Goal: Task Accomplishment & Management: Manage account settings

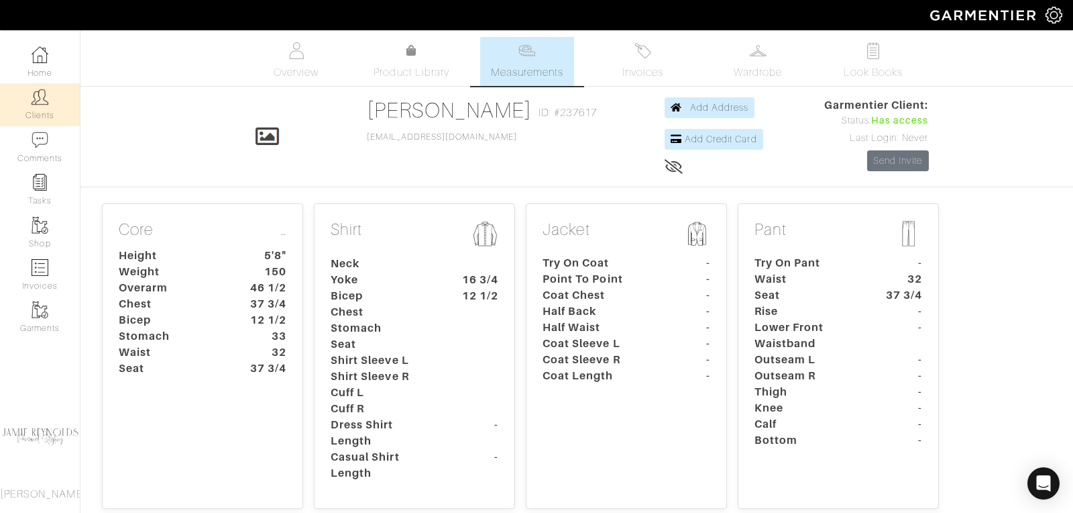
click at [50, 105] on link "Clients" at bounding box center [40, 104] width 80 height 42
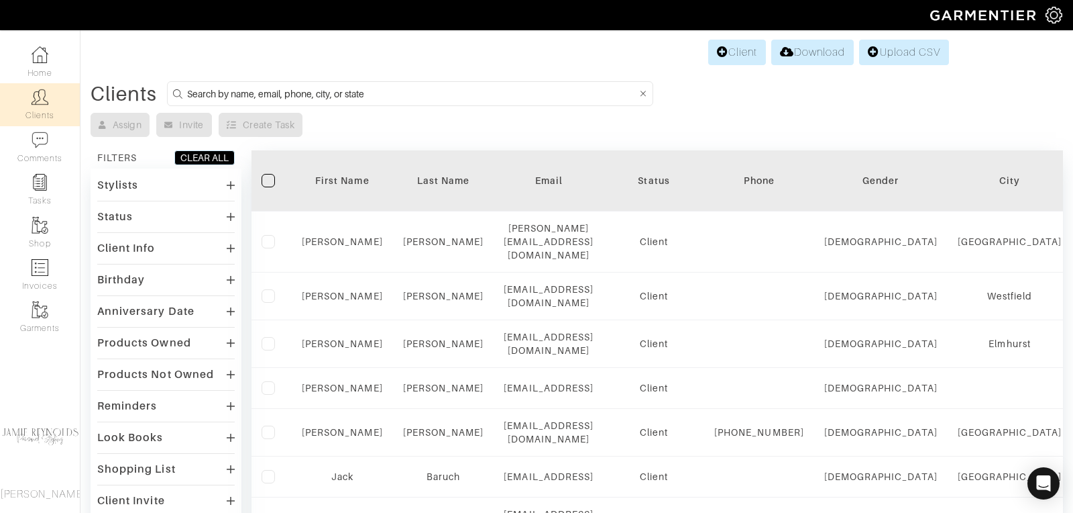
click at [238, 91] on input at bounding box center [411, 93] width 449 height 17
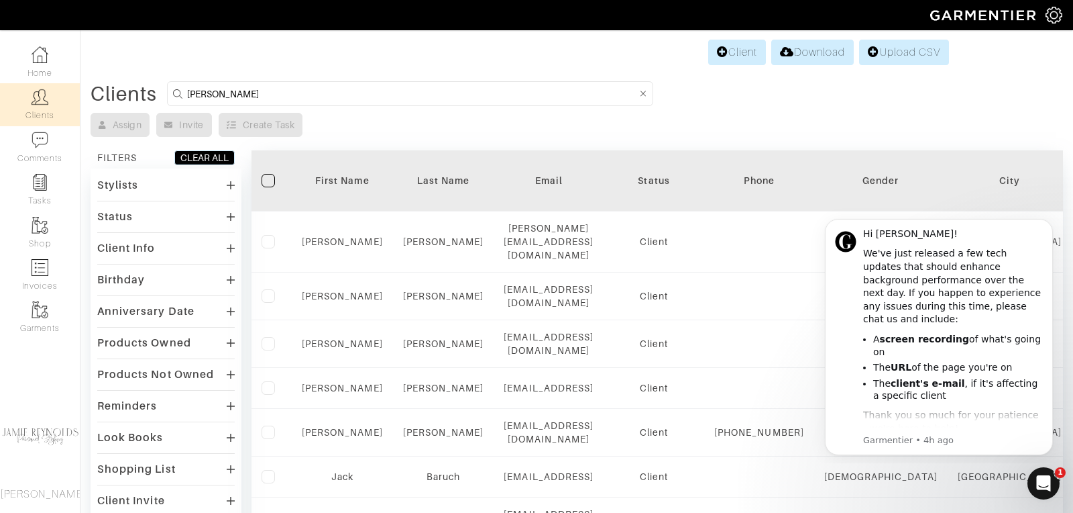
type input "tim mcenery"
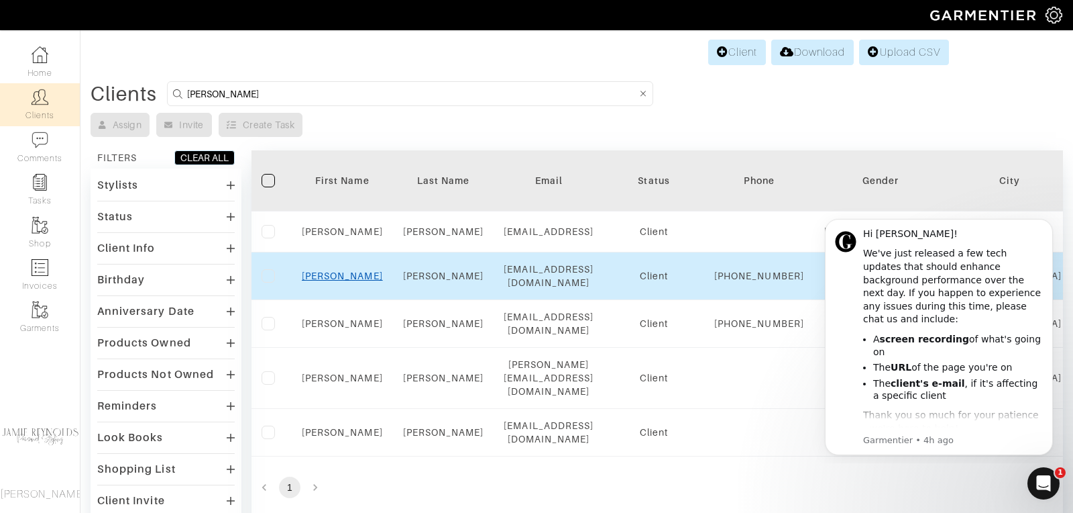
click at [343, 281] on link "Tim" at bounding box center [342, 275] width 81 height 11
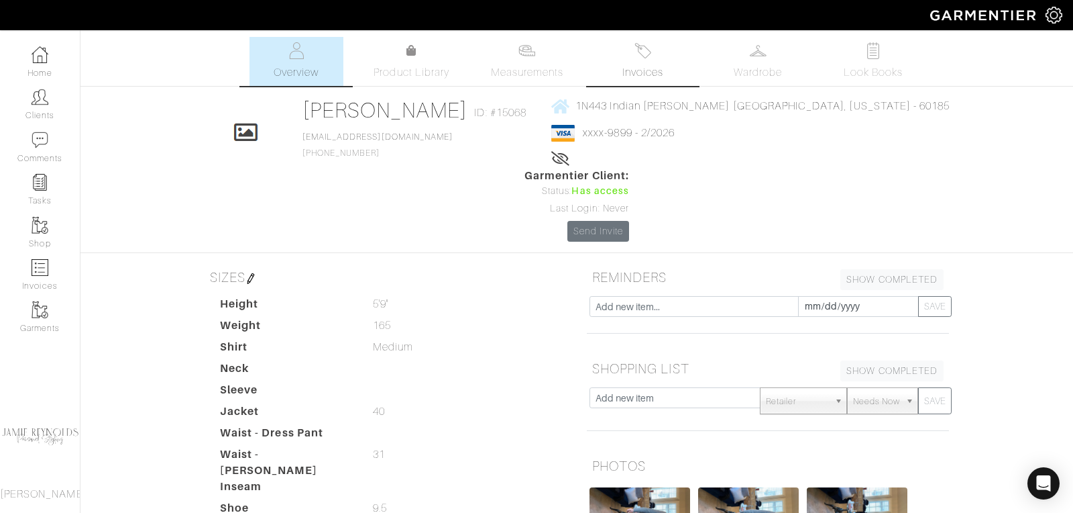
click at [652, 63] on link "Invoices" at bounding box center [643, 61] width 94 height 49
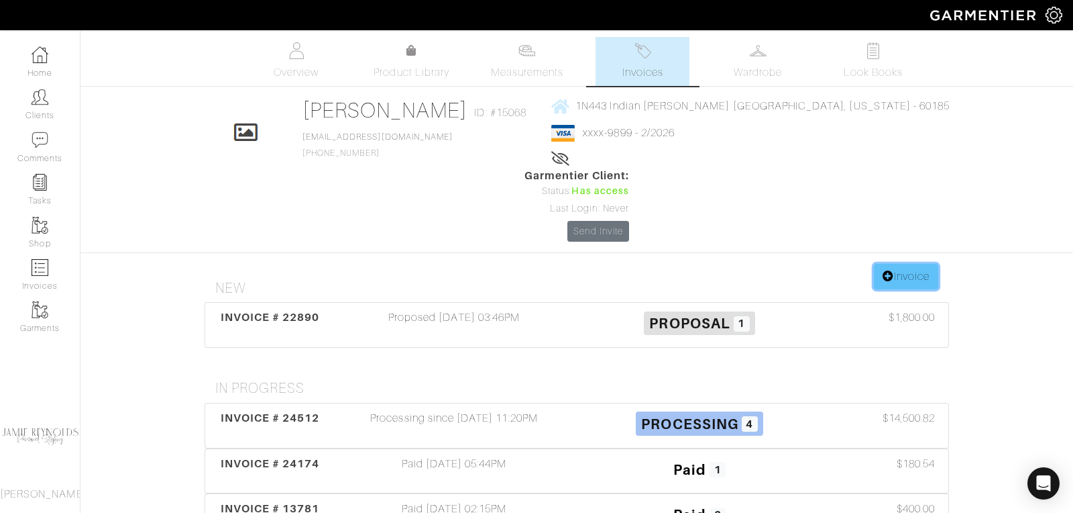
click at [916, 264] on link "Invoice" at bounding box center [906, 276] width 64 height 25
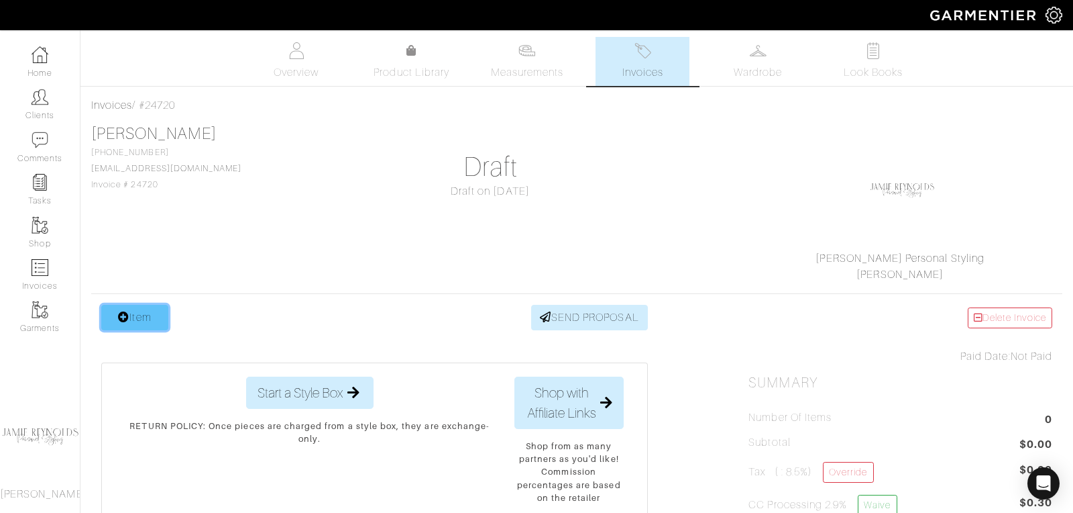
click at [132, 318] on link "Item" at bounding box center [134, 317] width 67 height 25
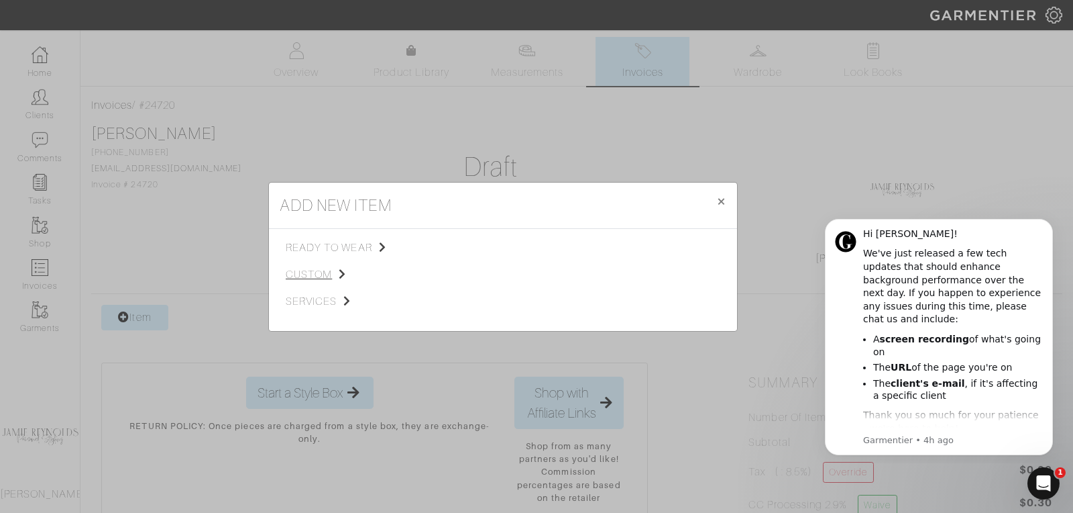
click at [322, 270] on span "custom" at bounding box center [353, 274] width 135 height 16
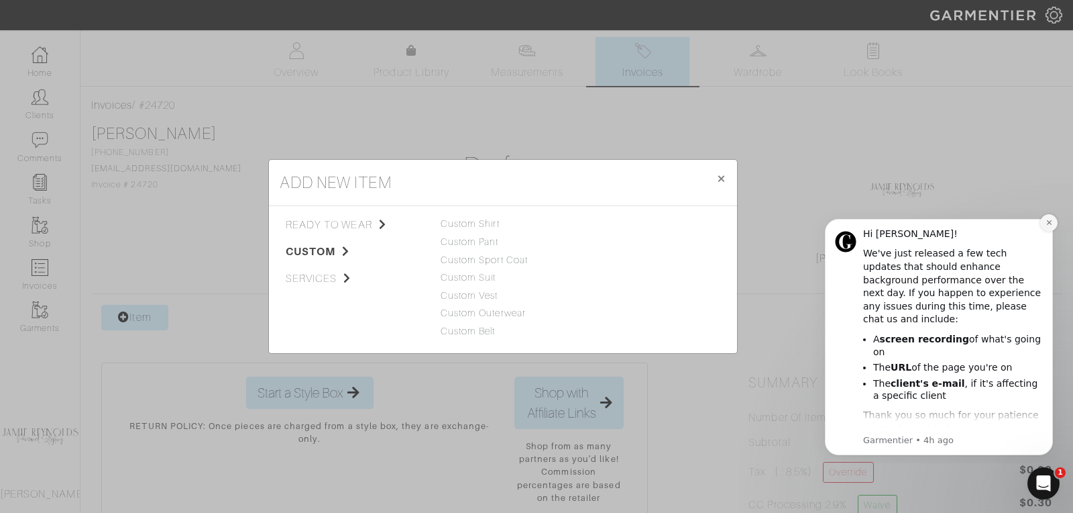
click at [1051, 219] on icon "Dismiss notification" at bounding box center [1049, 222] width 7 height 7
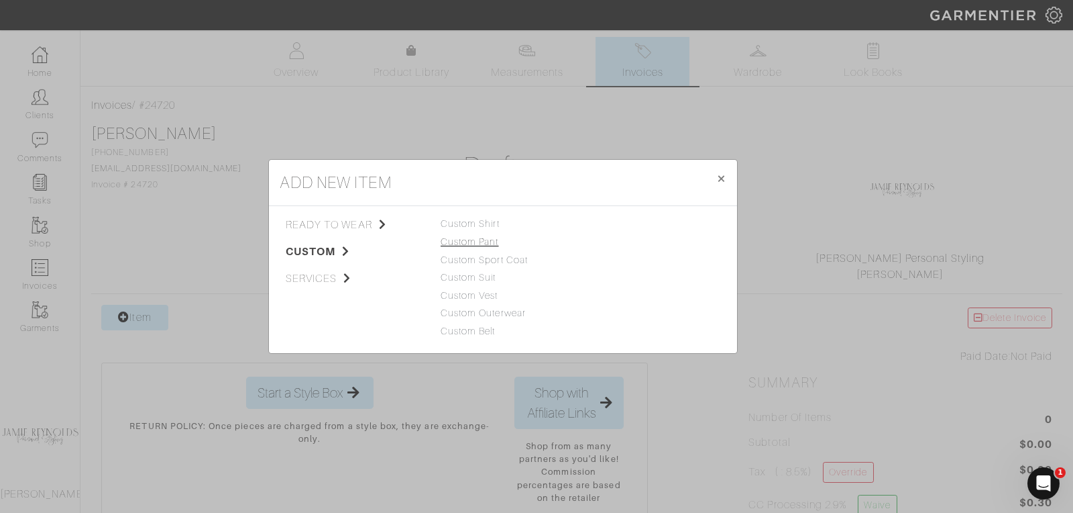
click at [465, 243] on link "Custom Pant" at bounding box center [470, 241] width 58 height 11
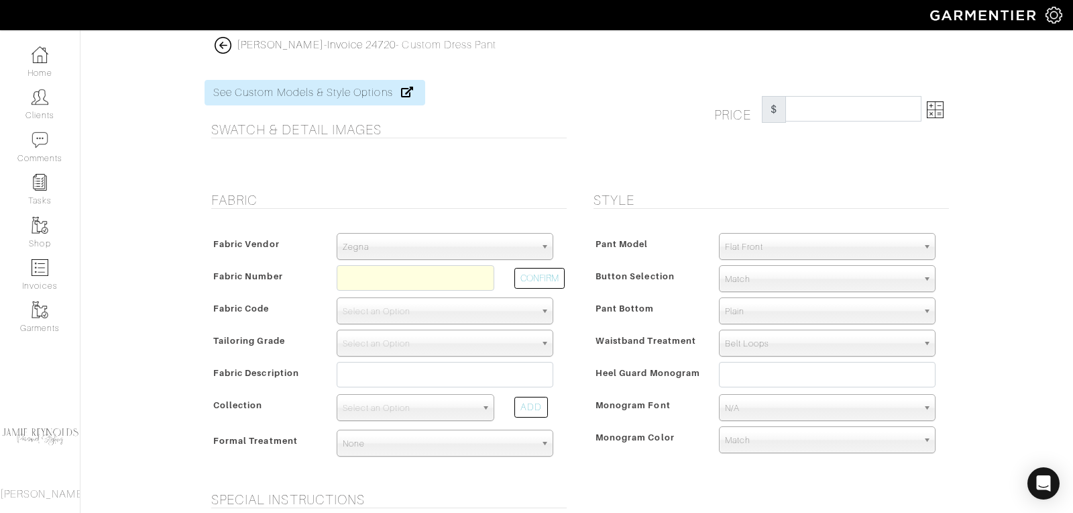
click at [418, 251] on span "Zegna" at bounding box center [439, 246] width 193 height 27
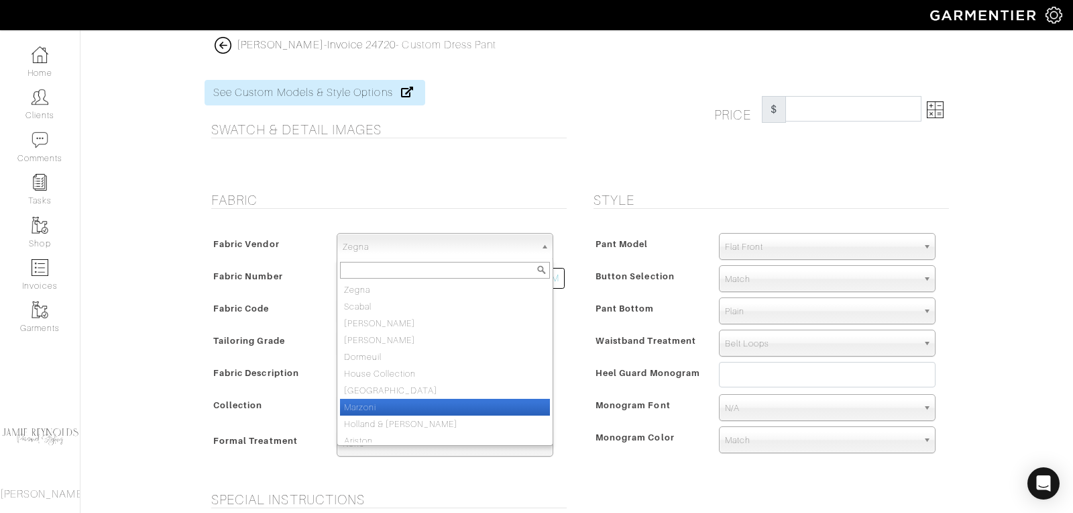
click at [391, 405] on li "Marzoni" at bounding box center [445, 406] width 210 height 17
select select "77"
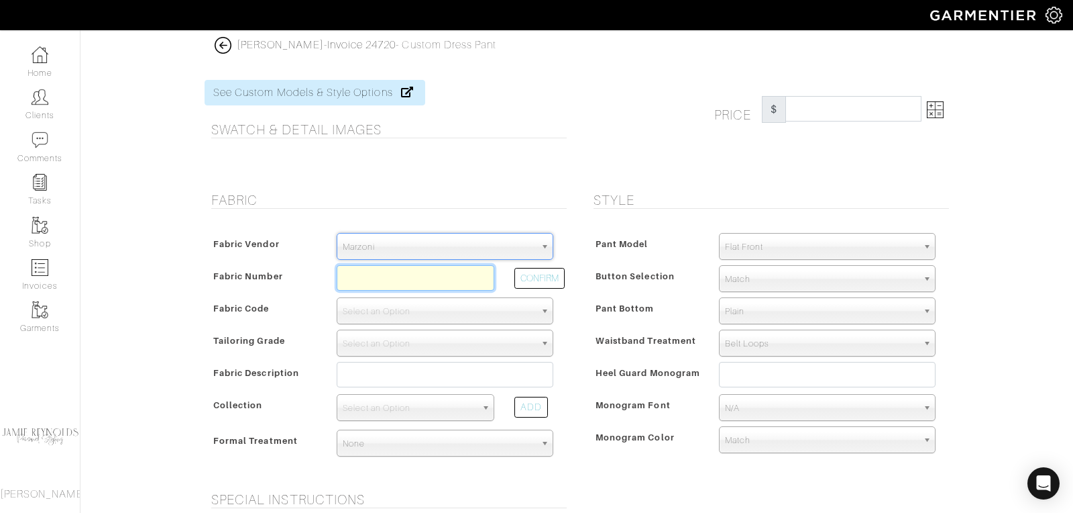
click at [388, 276] on input "text" at bounding box center [416, 277] width 158 height 25
click at [543, 276] on button "CONFIRM" at bounding box center [540, 278] width 50 height 21
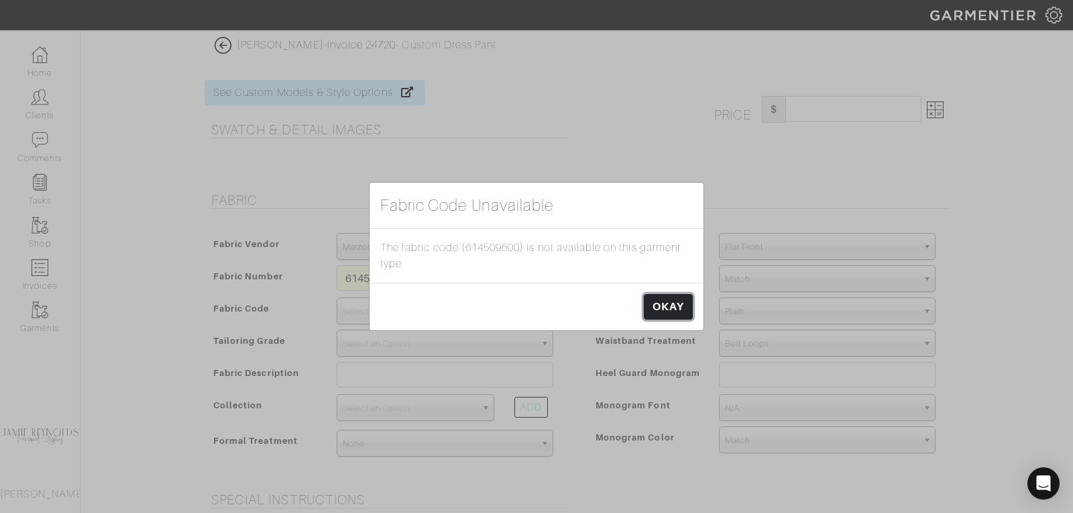
click at [665, 317] on link "OKAY" at bounding box center [668, 306] width 49 height 25
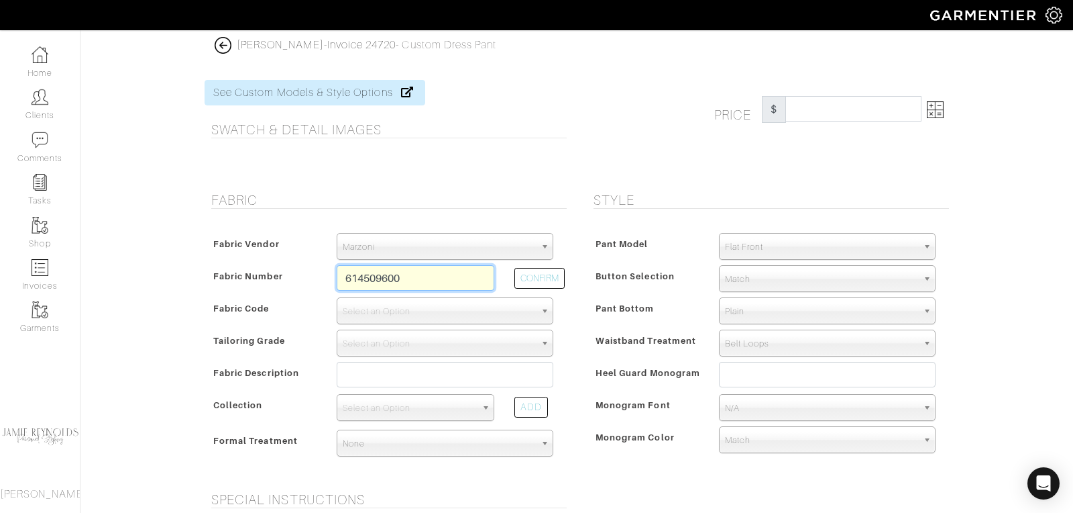
click at [421, 275] on input "614509600" at bounding box center [416, 277] width 158 height 25
type input "614-509"
click at [545, 280] on button "CONFIRM" at bounding box center [540, 278] width 50 height 21
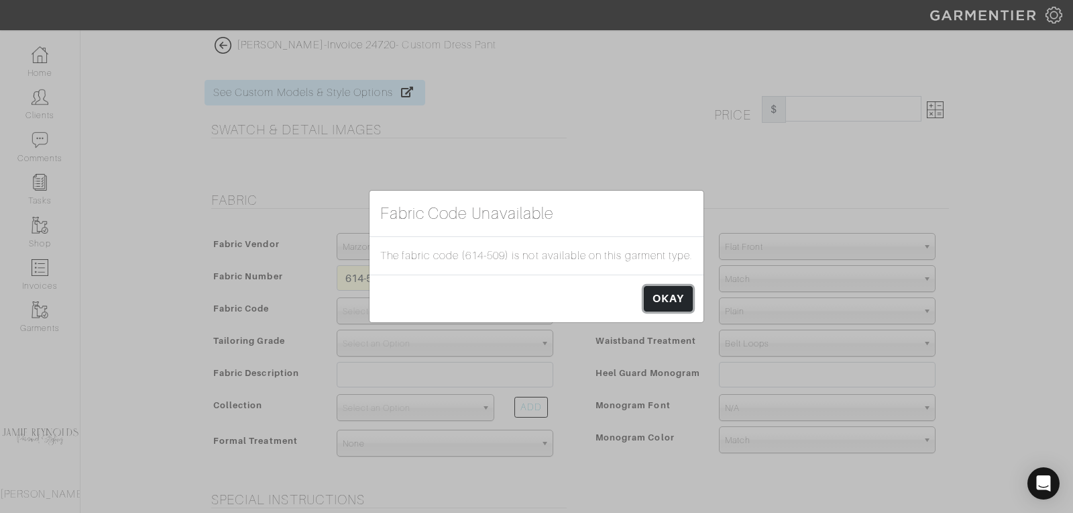
click at [674, 309] on link "OKAY" at bounding box center [668, 298] width 49 height 25
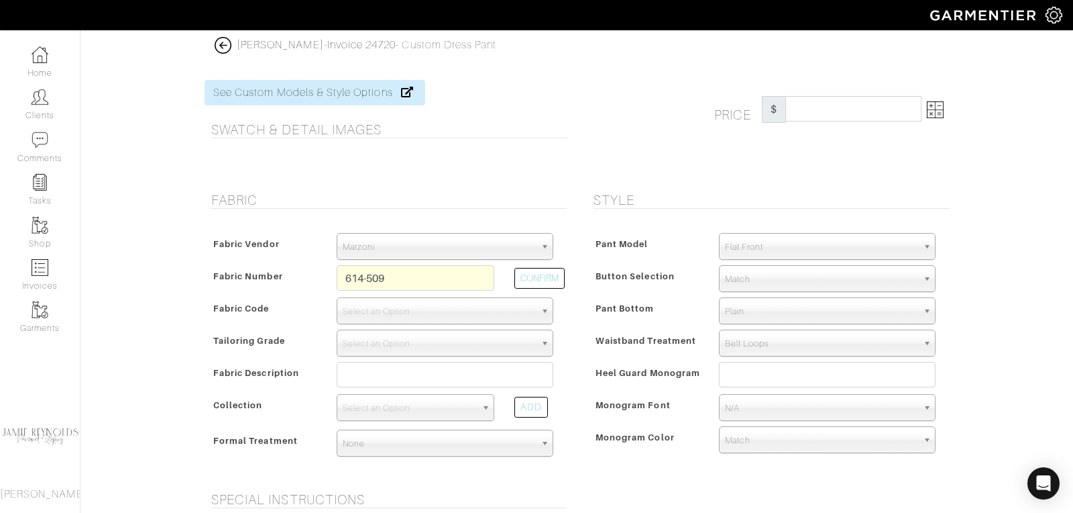
click at [225, 44] on img at bounding box center [223, 45] width 17 height 17
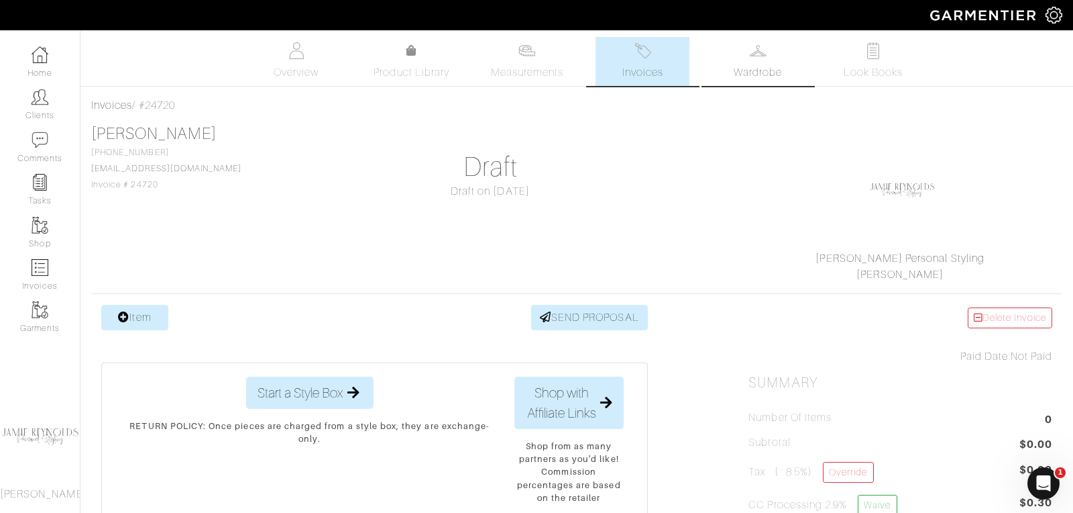
click at [759, 55] on img at bounding box center [758, 50] width 17 height 17
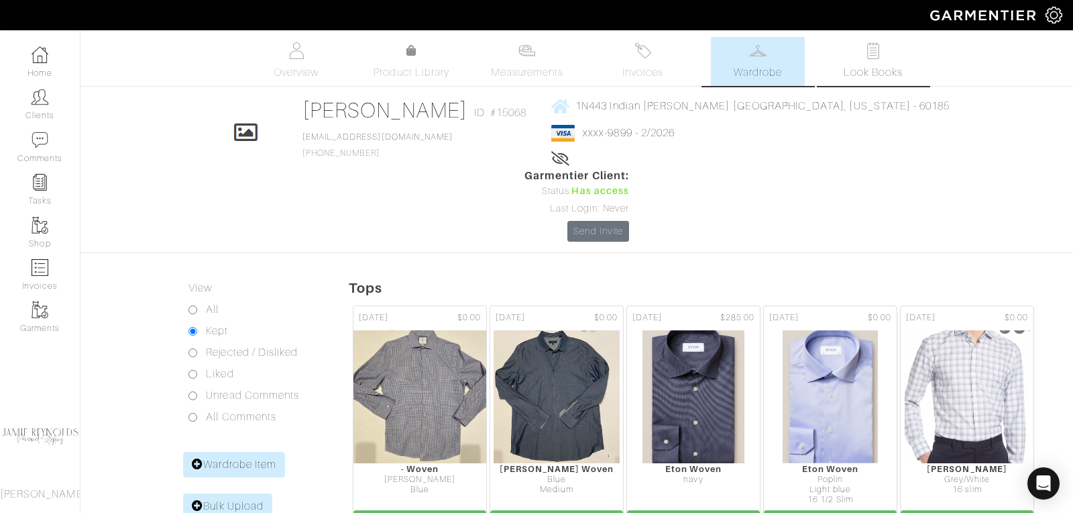
click at [885, 66] on span "Look Books" at bounding box center [874, 72] width 60 height 16
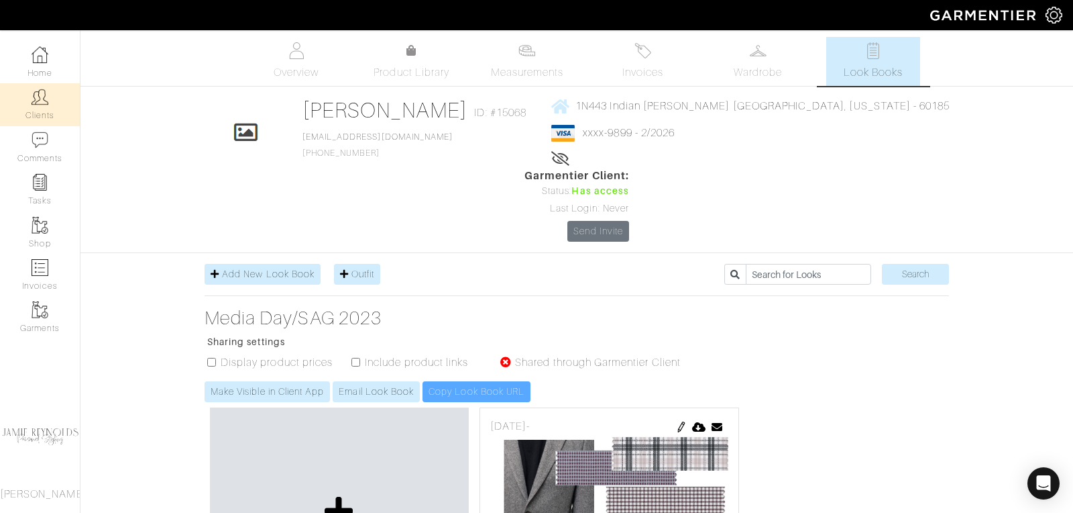
click at [54, 96] on link "Clients" at bounding box center [40, 104] width 80 height 42
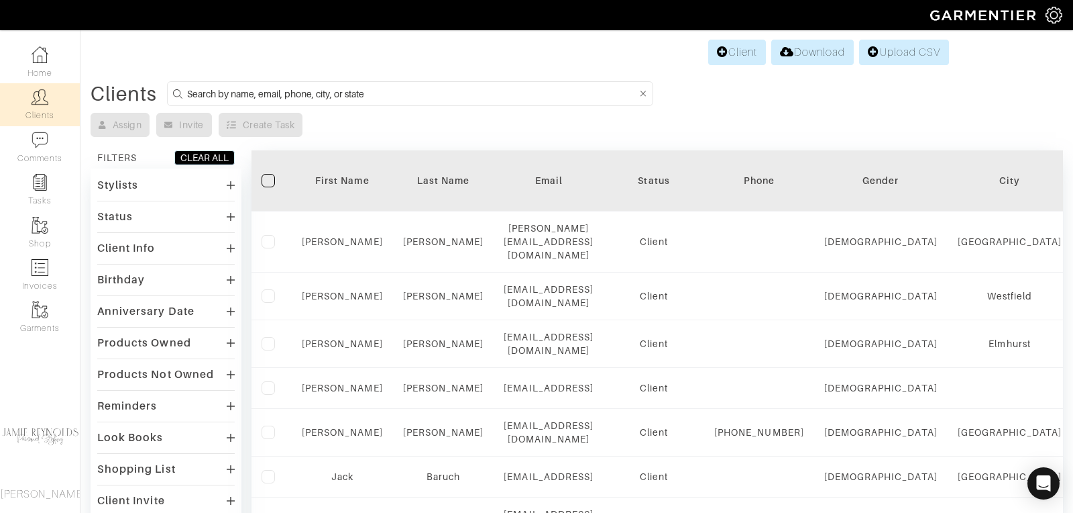
click at [310, 96] on input at bounding box center [411, 93] width 449 height 17
type input "tim mcenery"
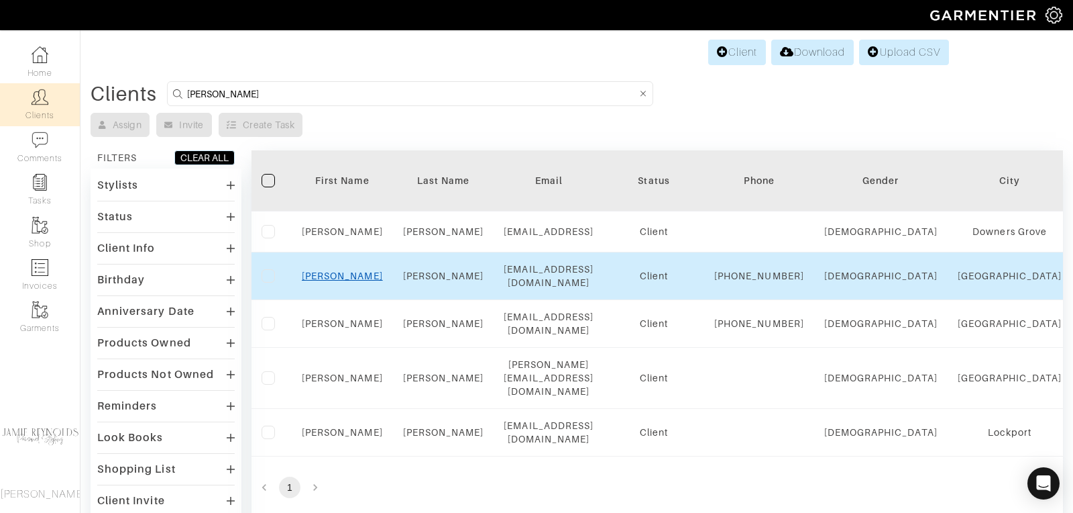
click at [347, 281] on link "Tim" at bounding box center [342, 275] width 81 height 11
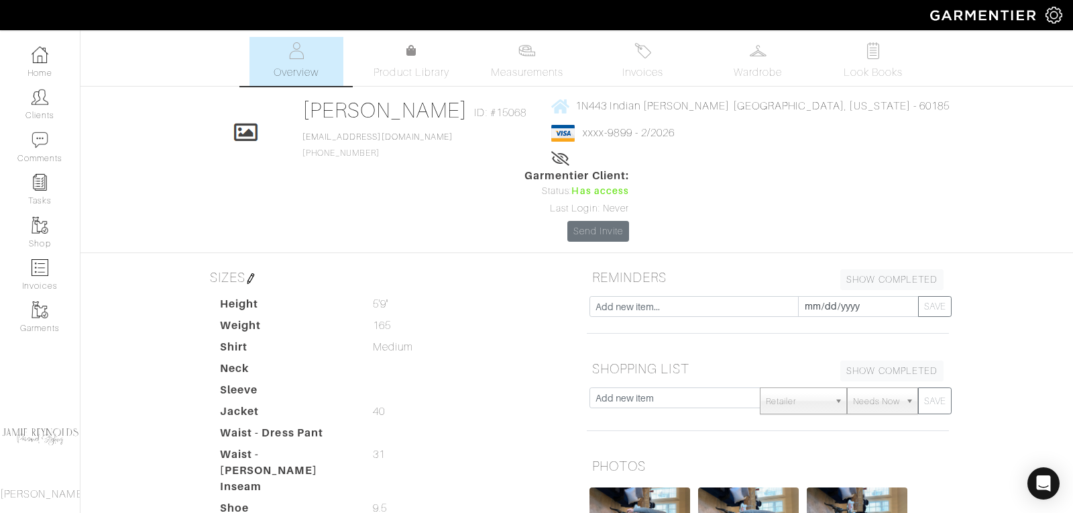
click at [645, 65] on span "Invoices" at bounding box center [643, 72] width 41 height 16
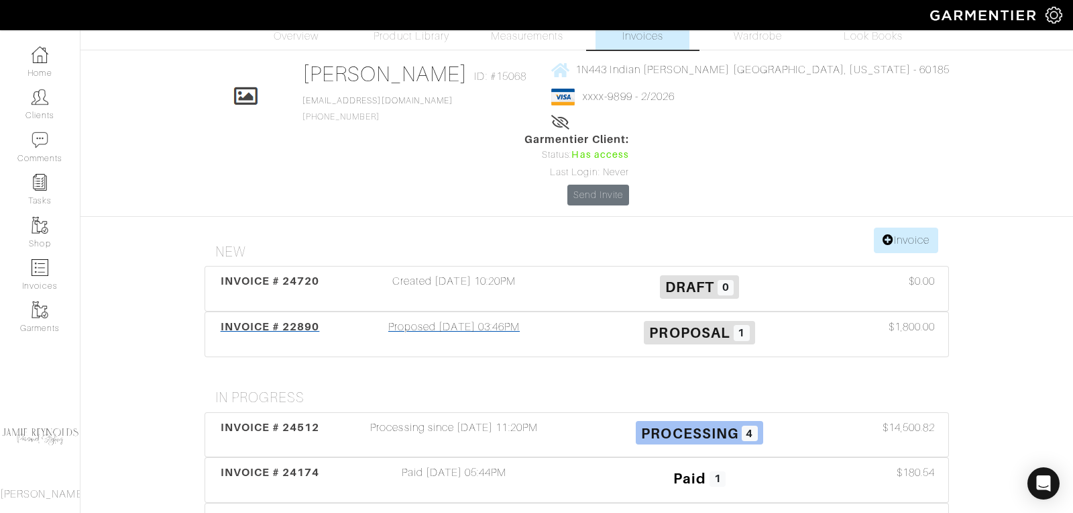
scroll to position [44, 0]
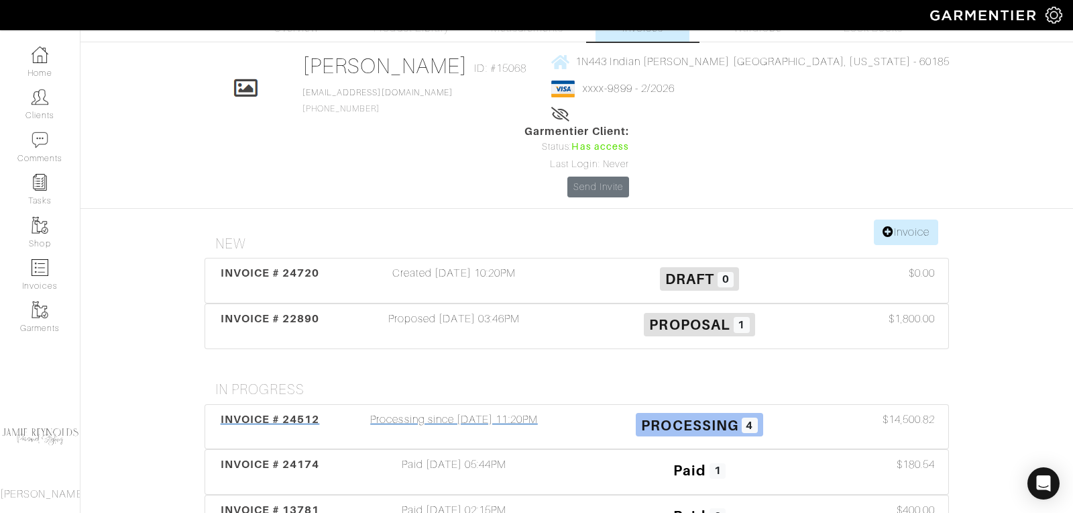
click at [295, 413] on span "INVOICE # 24512" at bounding box center [270, 419] width 99 height 13
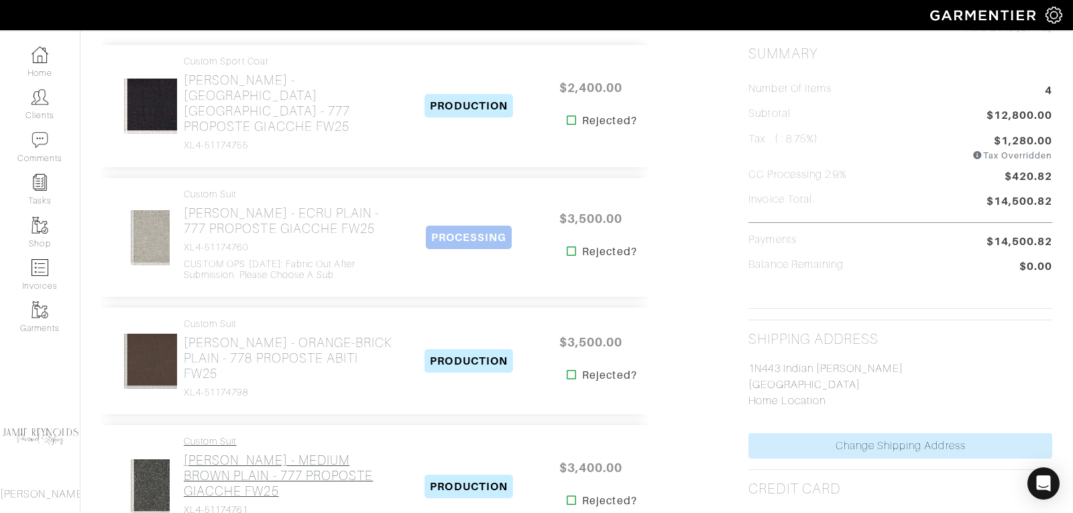
scroll to position [305, 0]
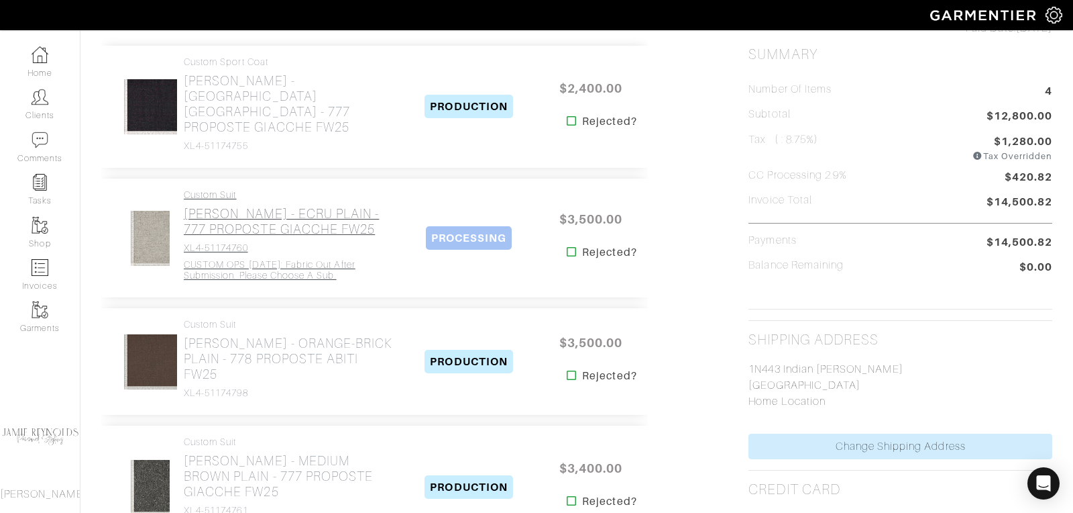
click at [206, 206] on h2 "Loro Piana - ECRU PLAIN - 777 PROPOSTE GIACCHE FW25" at bounding box center [288, 221] width 209 height 31
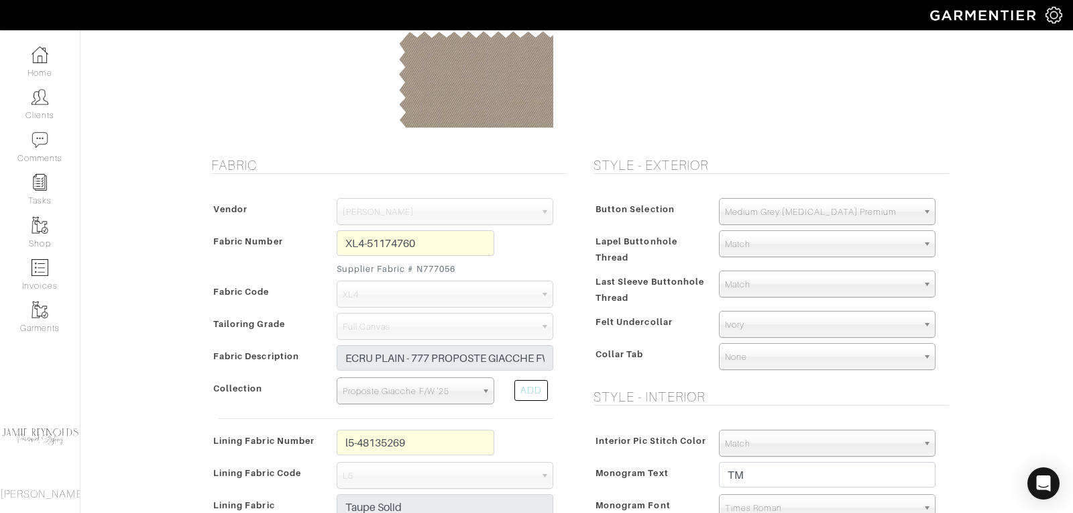
scroll to position [156, 0]
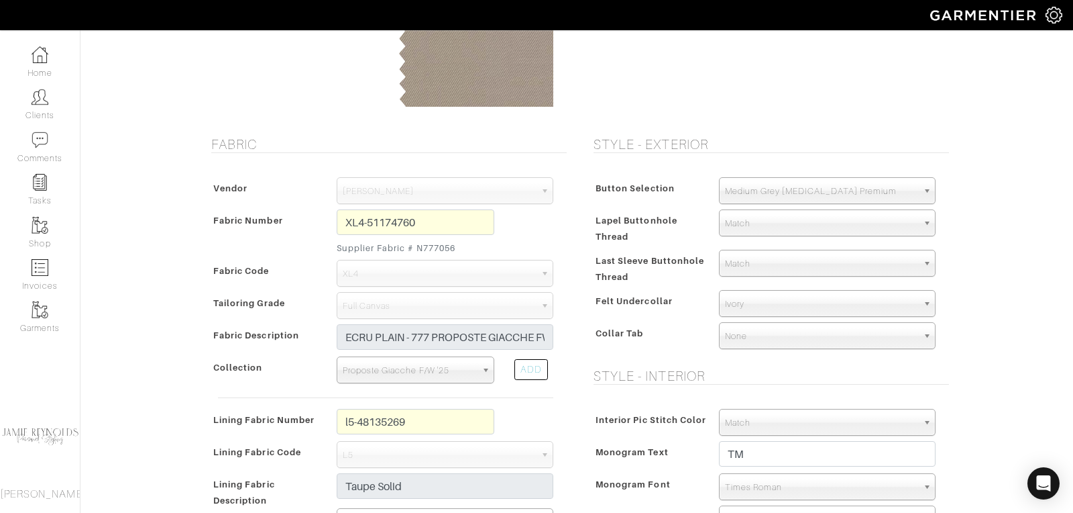
drag, startPoint x: 466, startPoint y: 242, endPoint x: 413, endPoint y: 248, distance: 54.1
click at [413, 248] on small "Supplier Fabric # N777056" at bounding box center [416, 248] width 158 height 13
copy small "N777056"
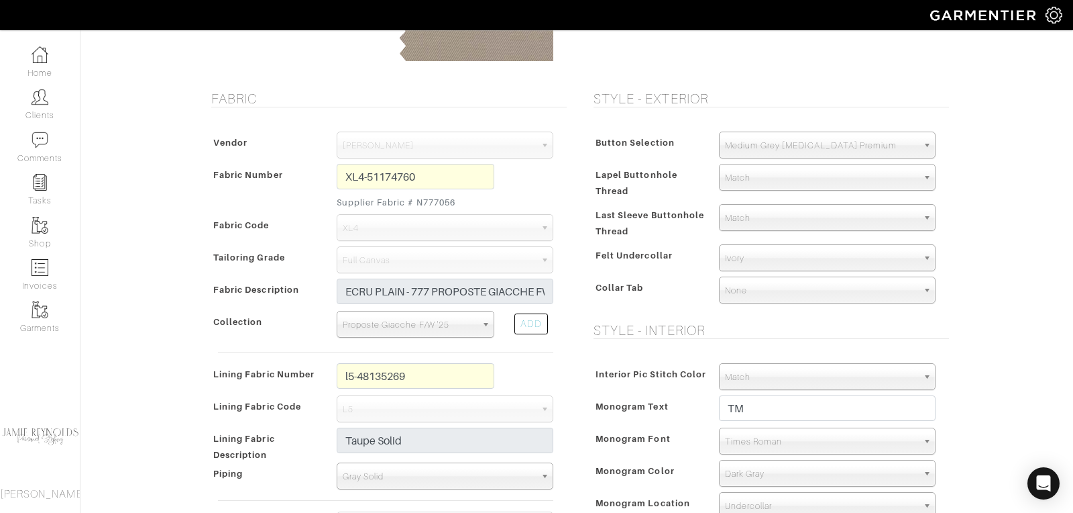
scroll to position [0, 0]
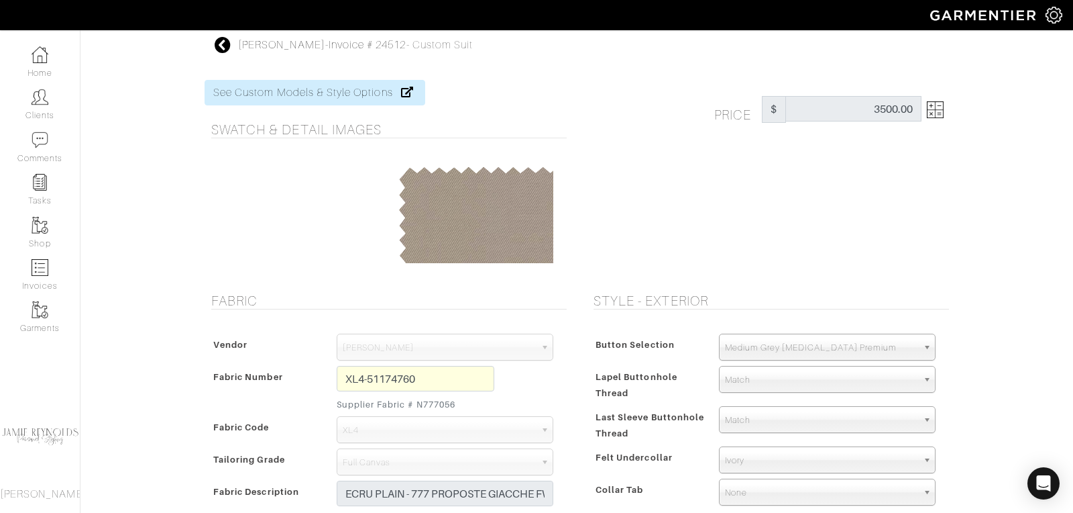
click at [226, 49] on icon at bounding box center [223, 45] width 17 height 16
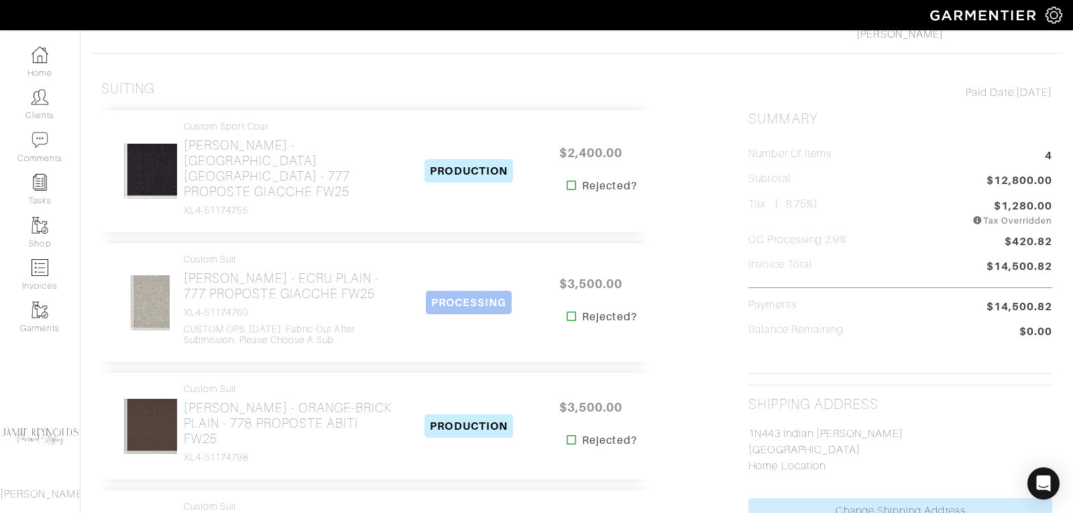
scroll to position [299, 0]
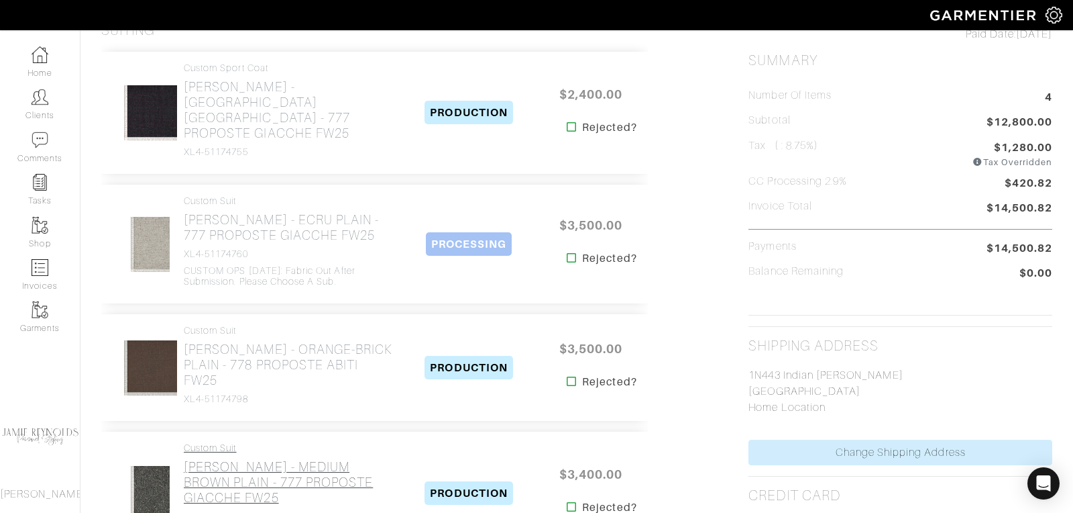
click at [245, 459] on h2 "Loro Piana - MEDIUM BROWN PLAIN - 777 PROPOSTE GIACCHE FW25" at bounding box center [288, 482] width 209 height 46
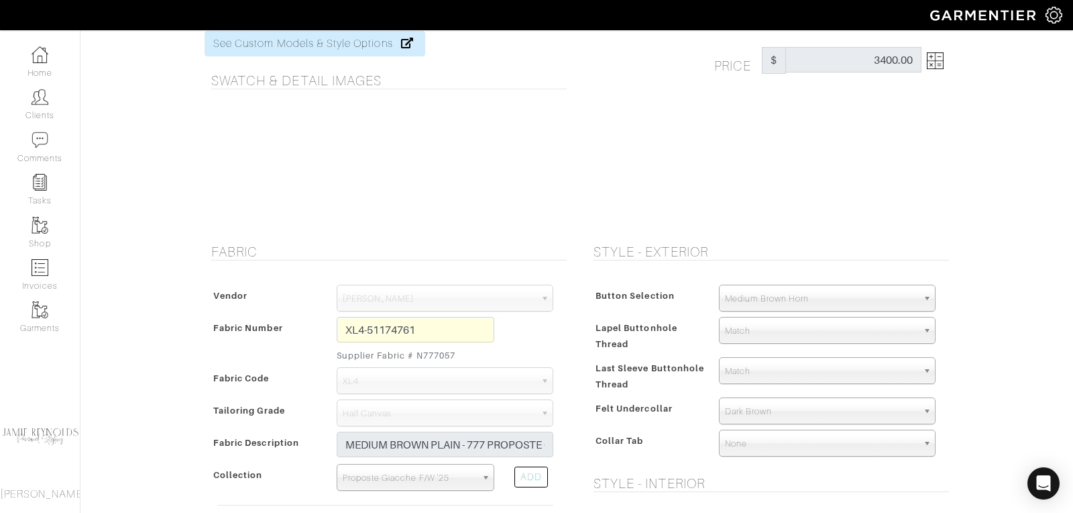
scroll to position [9, 0]
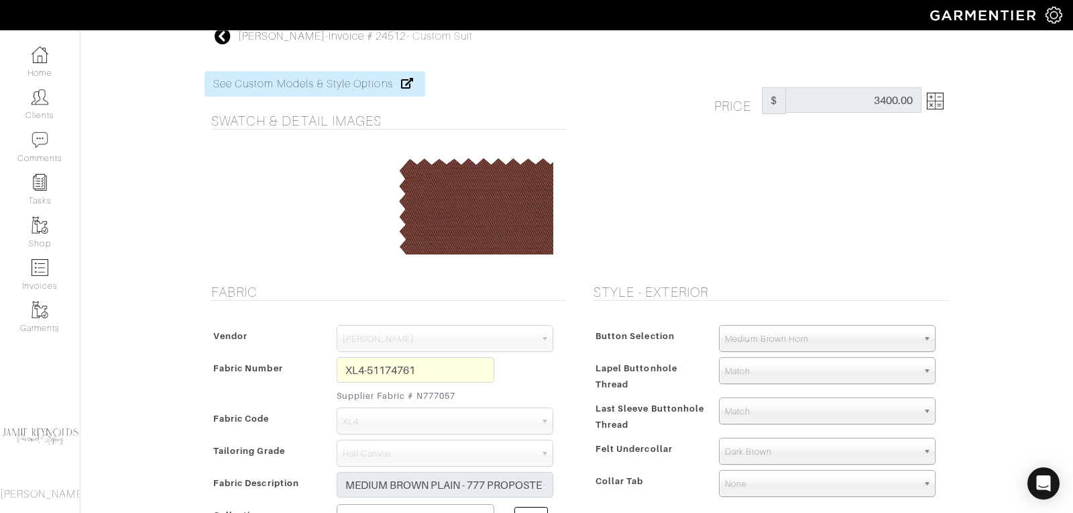
click at [223, 38] on icon at bounding box center [223, 36] width 17 height 16
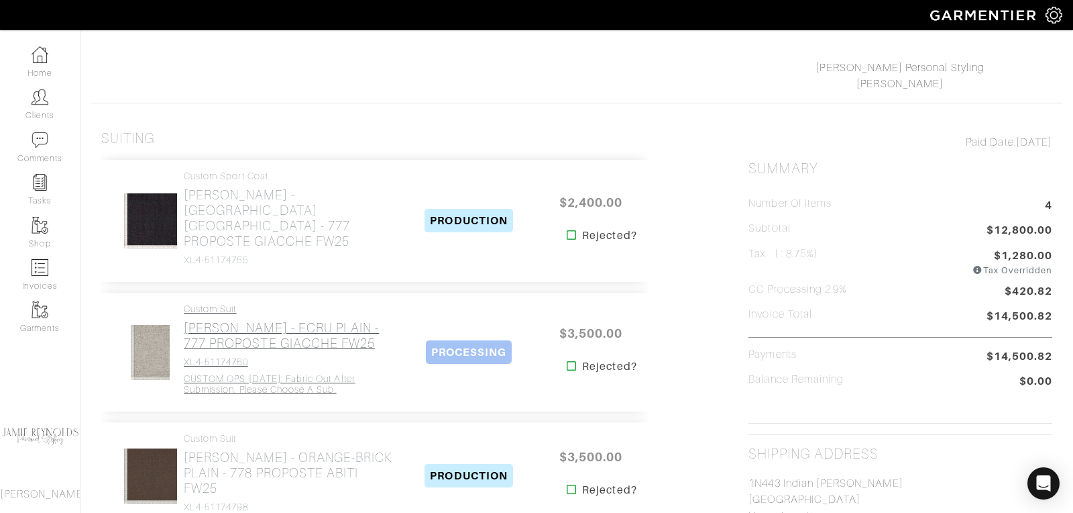
scroll to position [233, 0]
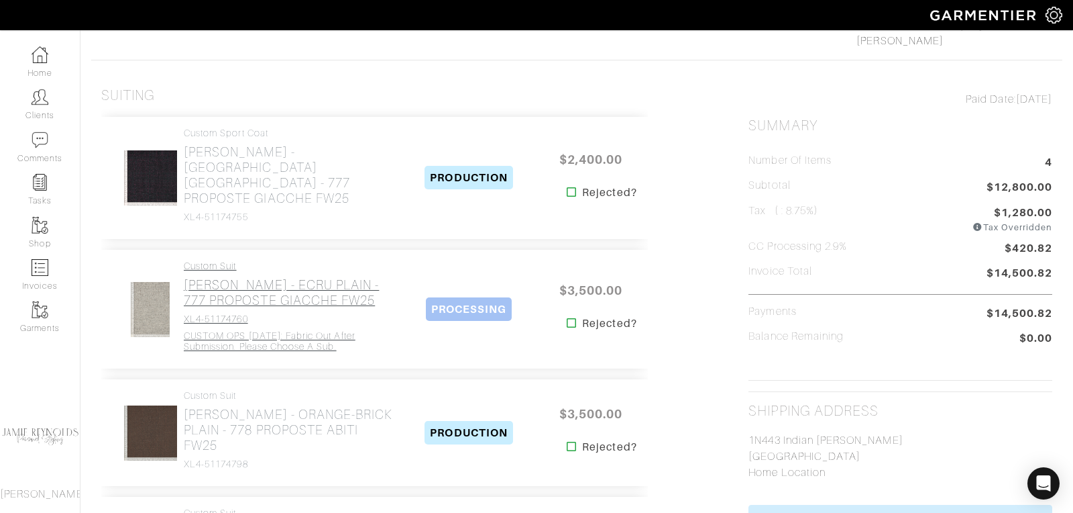
click at [280, 277] on h2 "Loro Piana - ECRU PLAIN - 777 PROPOSTE GIACCHE FW25" at bounding box center [288, 292] width 209 height 31
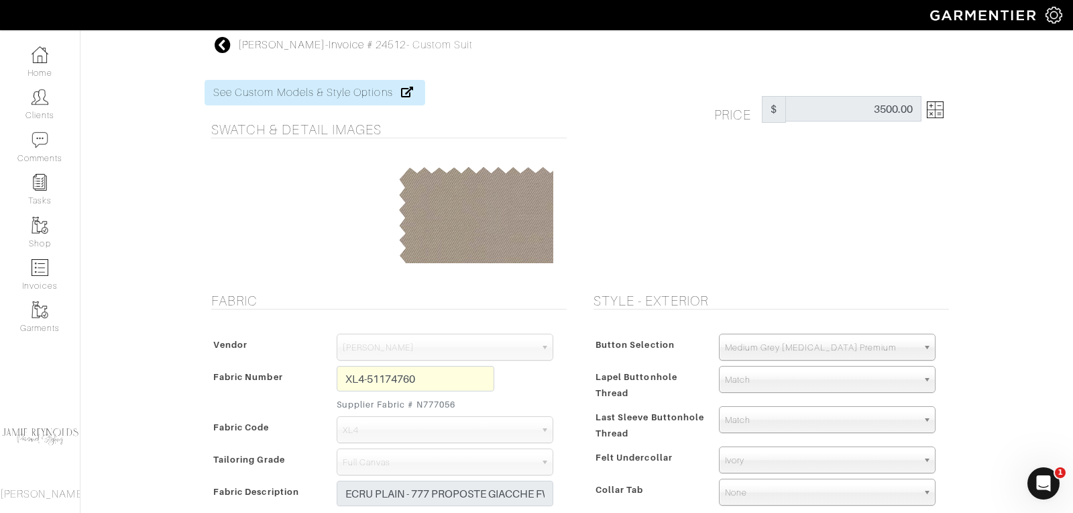
click at [221, 48] on icon at bounding box center [223, 45] width 17 height 16
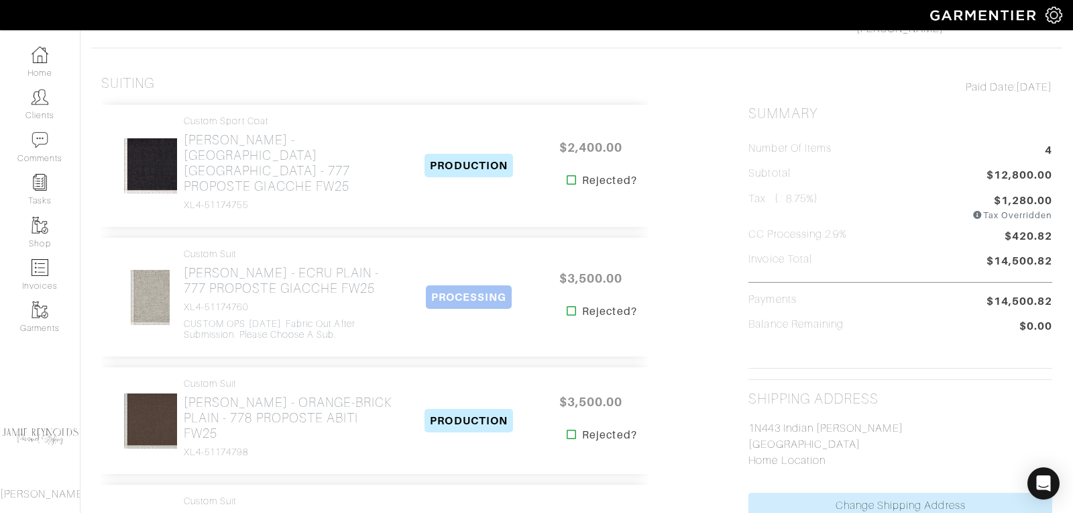
scroll to position [295, 0]
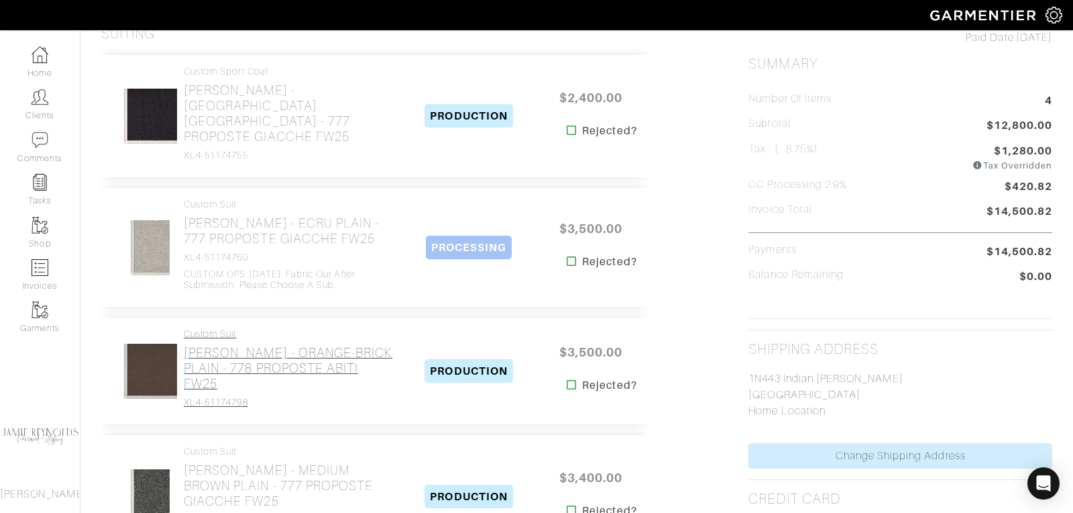
click at [264, 345] on h2 "Loro Piana - ORANGE-BRICK PLAIN - 778 PROPOSTE ABITI FW25" at bounding box center [288, 368] width 209 height 46
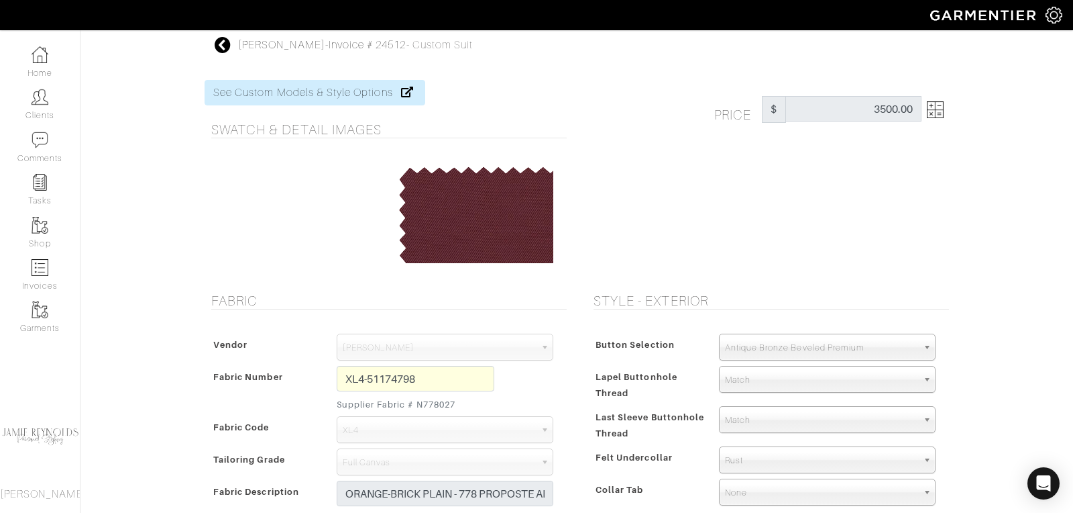
scroll to position [295, 0]
